Goal: Information Seeking & Learning: Learn about a topic

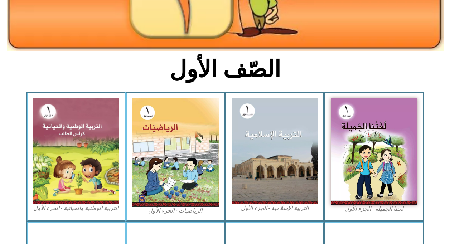
scroll to position [143, 0]
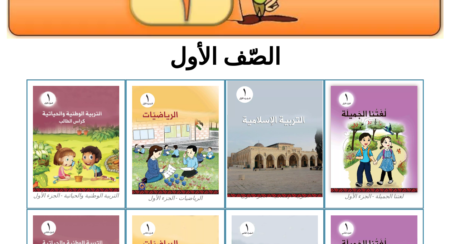
click at [265, 138] on img at bounding box center [274, 138] width 95 height 116
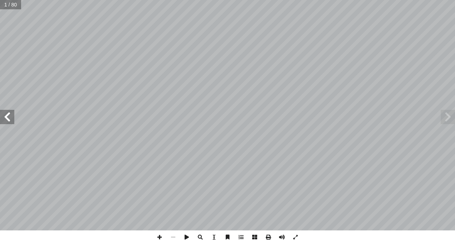
click at [5, 117] on span at bounding box center [7, 117] width 14 height 14
click at [5, 118] on span at bounding box center [7, 117] width 14 height 14
click at [8, 119] on span at bounding box center [7, 117] width 14 height 14
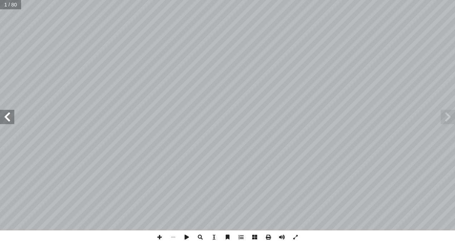
click at [9, 120] on span at bounding box center [7, 117] width 14 height 14
click at [10, 119] on span at bounding box center [7, 117] width 14 height 14
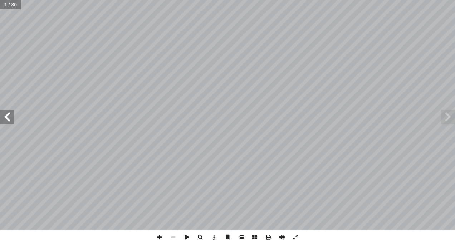
click at [10, 119] on span at bounding box center [7, 117] width 14 height 14
click at [10, 120] on span at bounding box center [7, 117] width 14 height 14
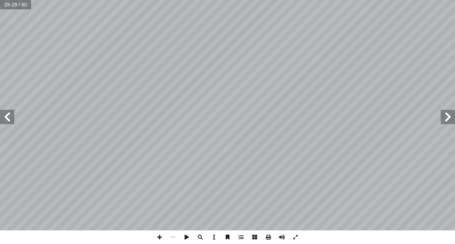
click at [10, 120] on span at bounding box center [7, 117] width 14 height 14
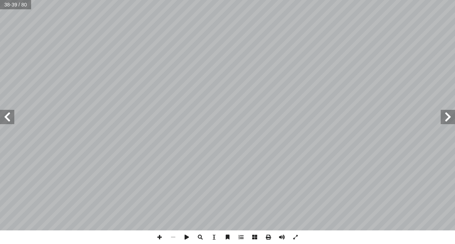
click at [10, 120] on span at bounding box center [7, 117] width 14 height 14
click at [444, 117] on span at bounding box center [448, 117] width 14 height 14
click at [160, 235] on span at bounding box center [160, 237] width 14 height 14
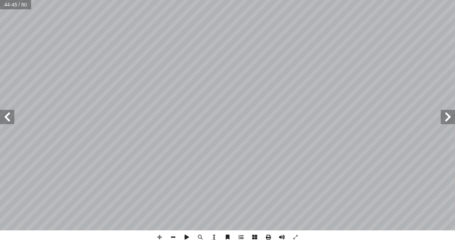
click at [4, 116] on span at bounding box center [7, 117] width 14 height 14
drag, startPoint x: 141, startPoint y: 238, endPoint x: 166, endPoint y: 241, distance: 24.6
click at [151, 235] on div "٤٢ ٤٣ . ِ لفيل � ِ حاب ْ ص أ � ِ ة َّ ص ِ ق ْ ن َ تي ع َ غ ُ ل ِ ب ُ ث َّ د َ ح…" at bounding box center [227, 122] width 455 height 244
